Goal: Check status: Check status

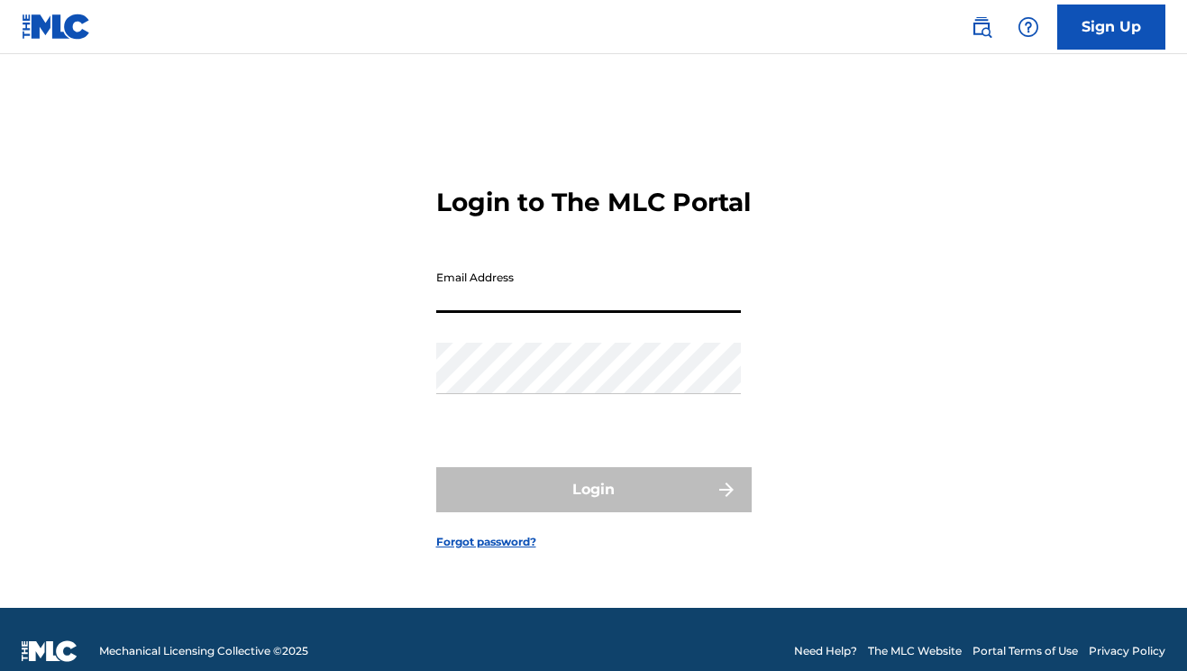
type input "[EMAIL_ADDRESS][DOMAIN_NAME]"
click at [593, 505] on button "Login" at bounding box center [594, 489] width 316 height 45
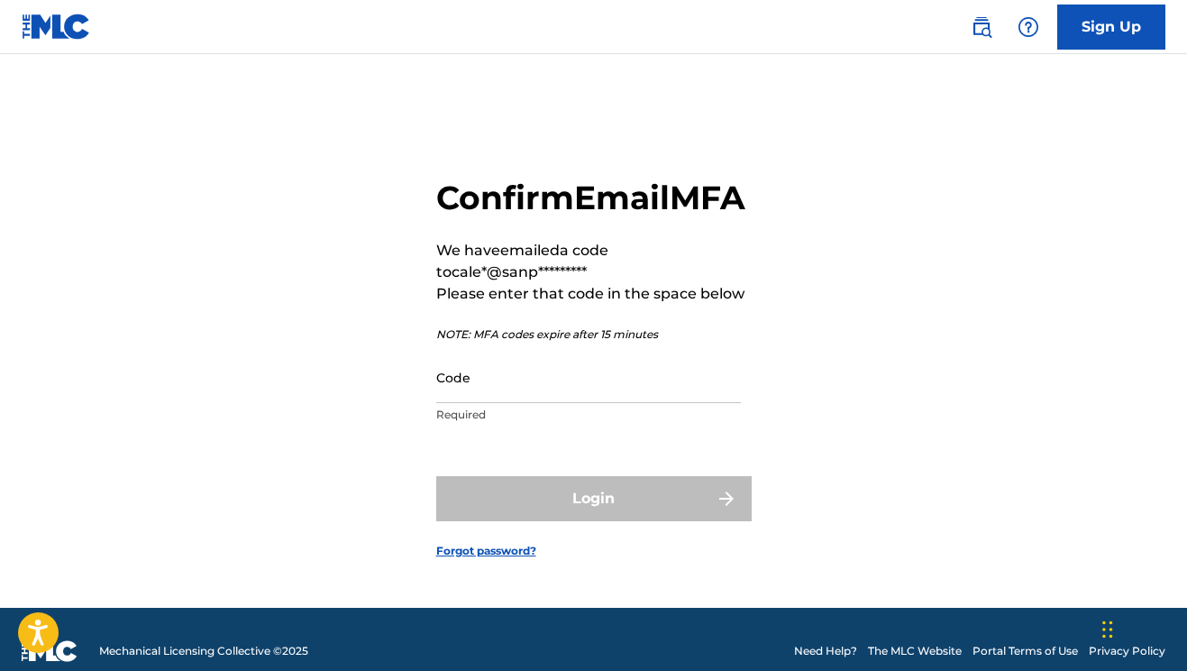
click at [568, 403] on input "Code" at bounding box center [588, 377] width 305 height 51
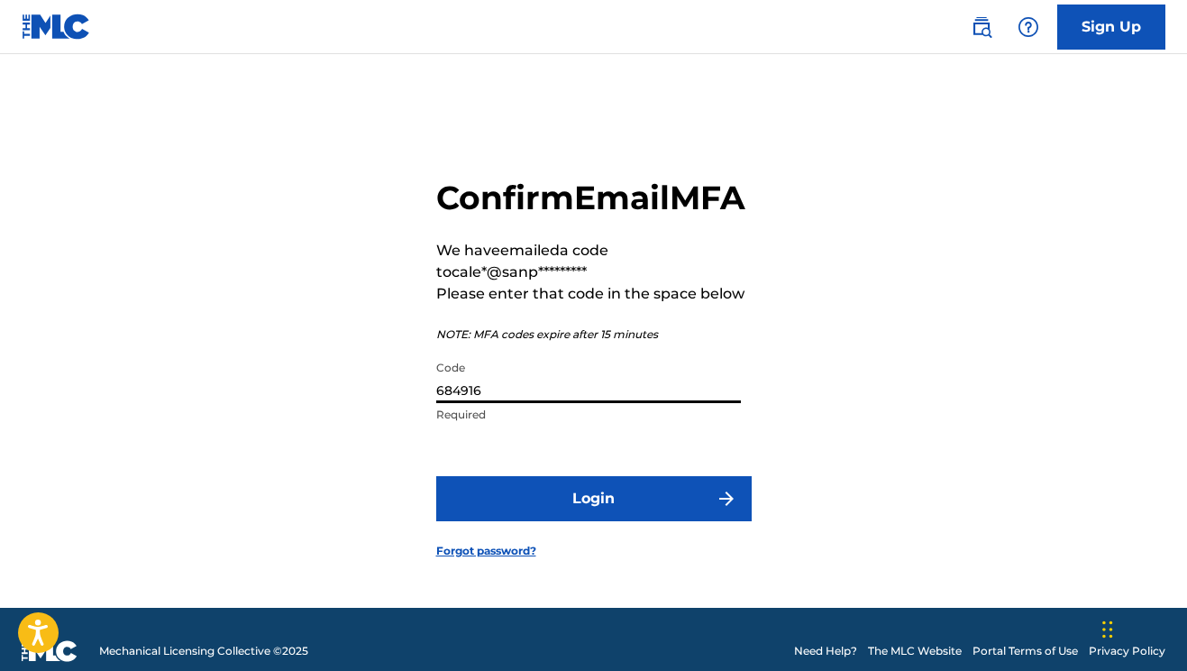
type input "684916"
click at [549, 499] on button "Login" at bounding box center [594, 498] width 316 height 45
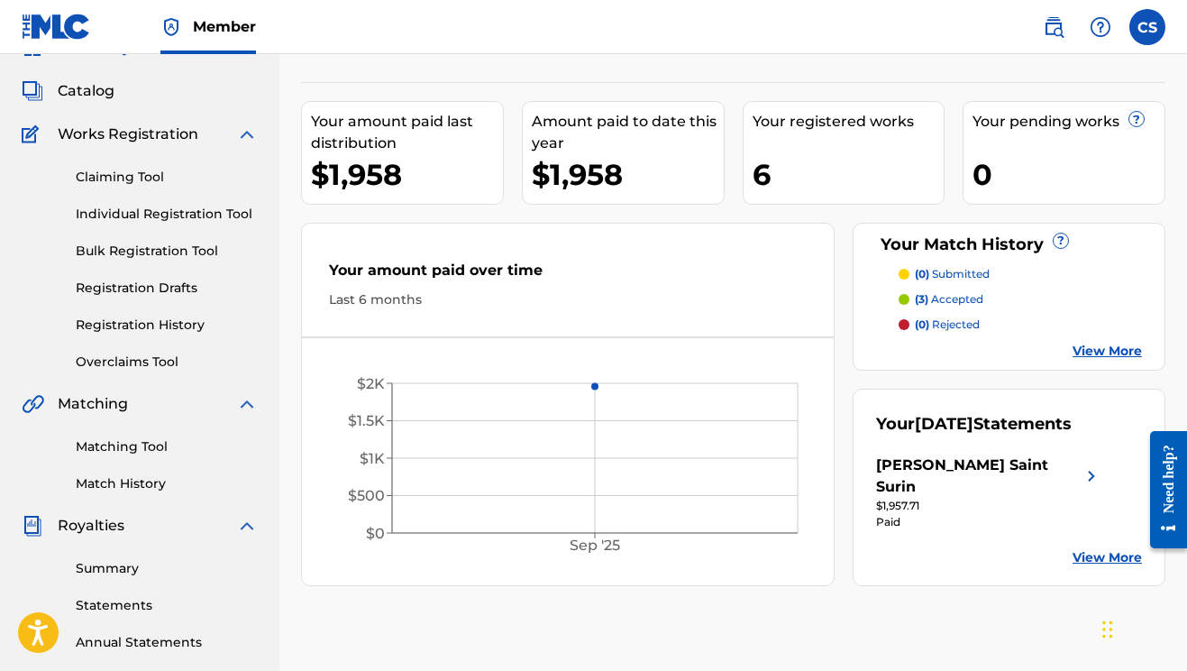
scroll to position [89, 0]
click at [110, 571] on link "Summary" at bounding box center [167, 567] width 182 height 19
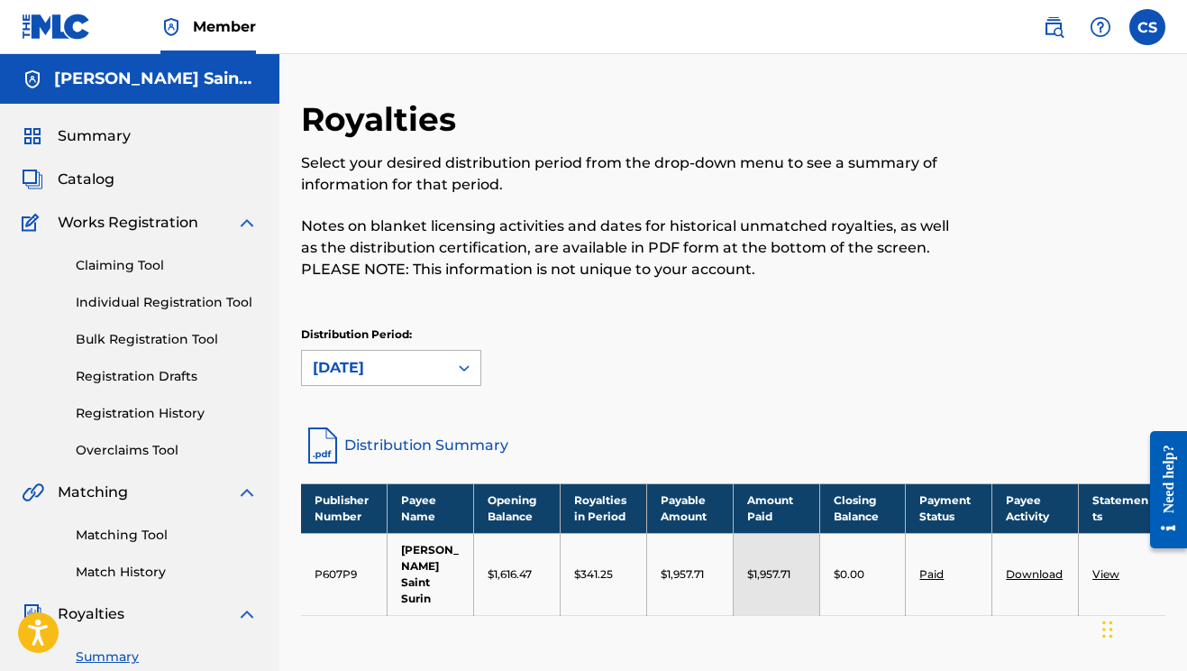
click at [420, 365] on div "[DATE]" at bounding box center [375, 368] width 124 height 22
click at [534, 371] on div "Distribution Period: [DATE]" at bounding box center [733, 356] width 865 height 60
